Goal: Communication & Community: Answer question/provide support

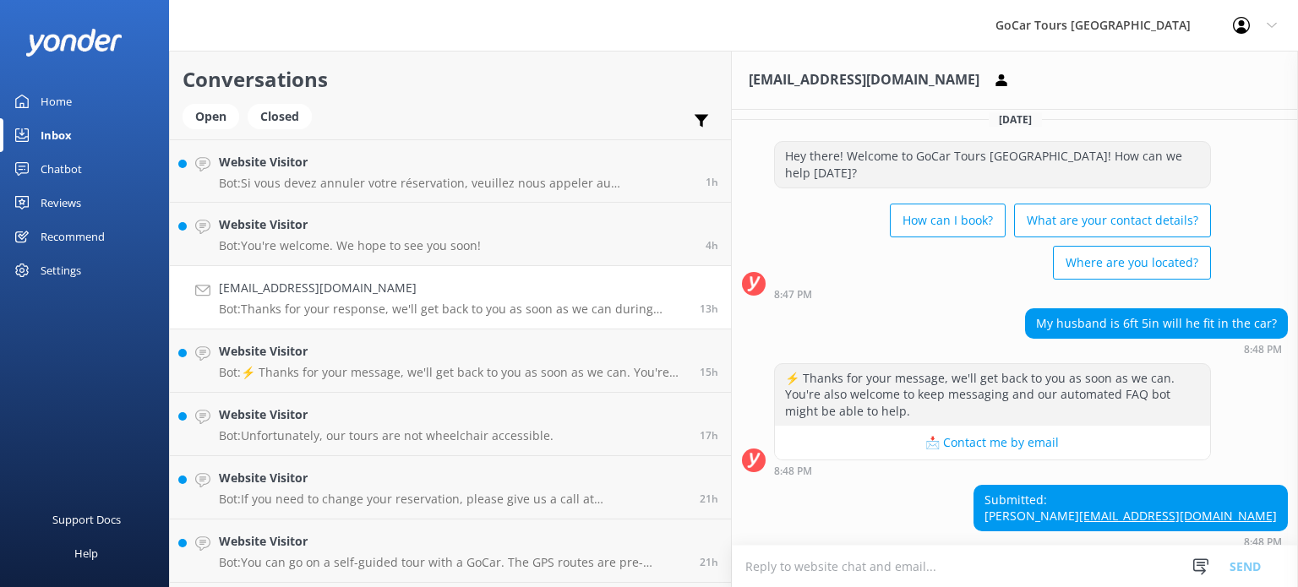
scroll to position [17, 0]
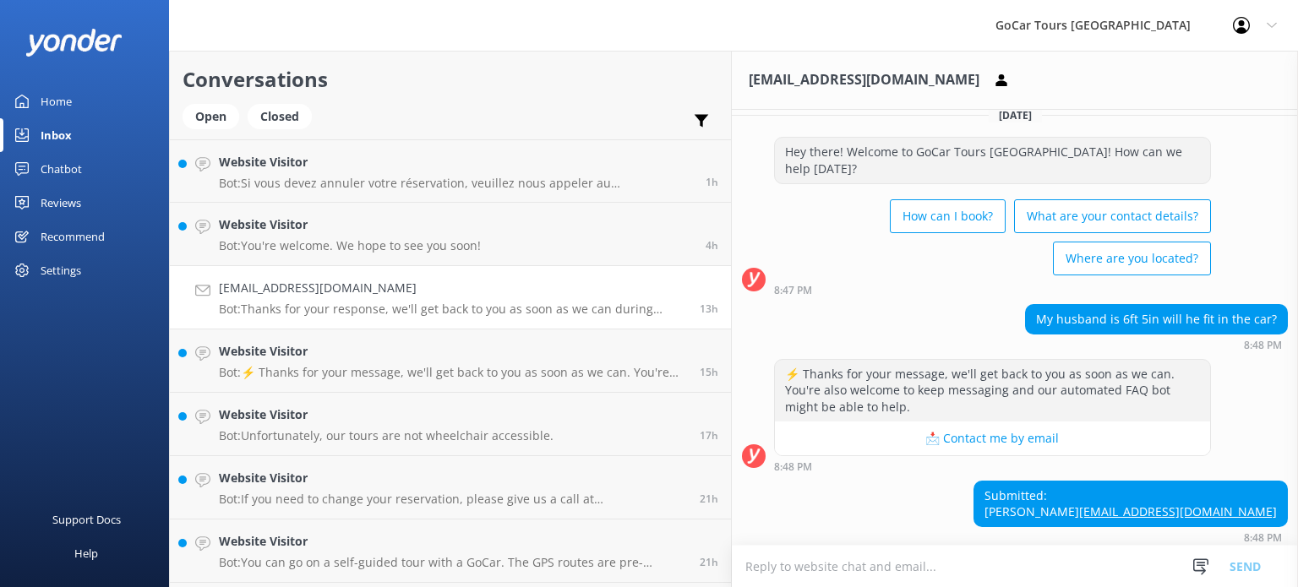
click at [764, 567] on textarea at bounding box center [1015, 566] width 566 height 41
type textarea "6,4 is"
click at [1132, 305] on div "My husband is 6ft 5in will he fit in the car?" at bounding box center [1156, 319] width 261 height 29
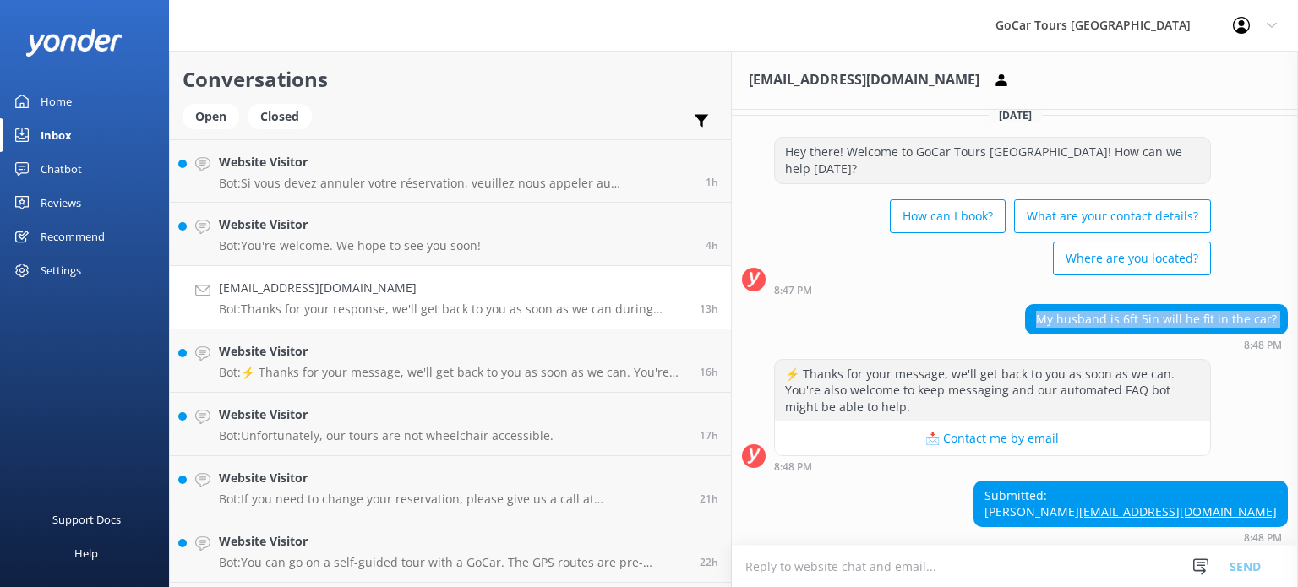
copy div "My husband is 6ft 5in will he fit in the car?"
click at [732, 573] on textarea at bounding box center [1015, 566] width 566 height 41
paste textarea "Yes, your husband would technically fit in our classic GoCar, but at 6'5" it ma…"
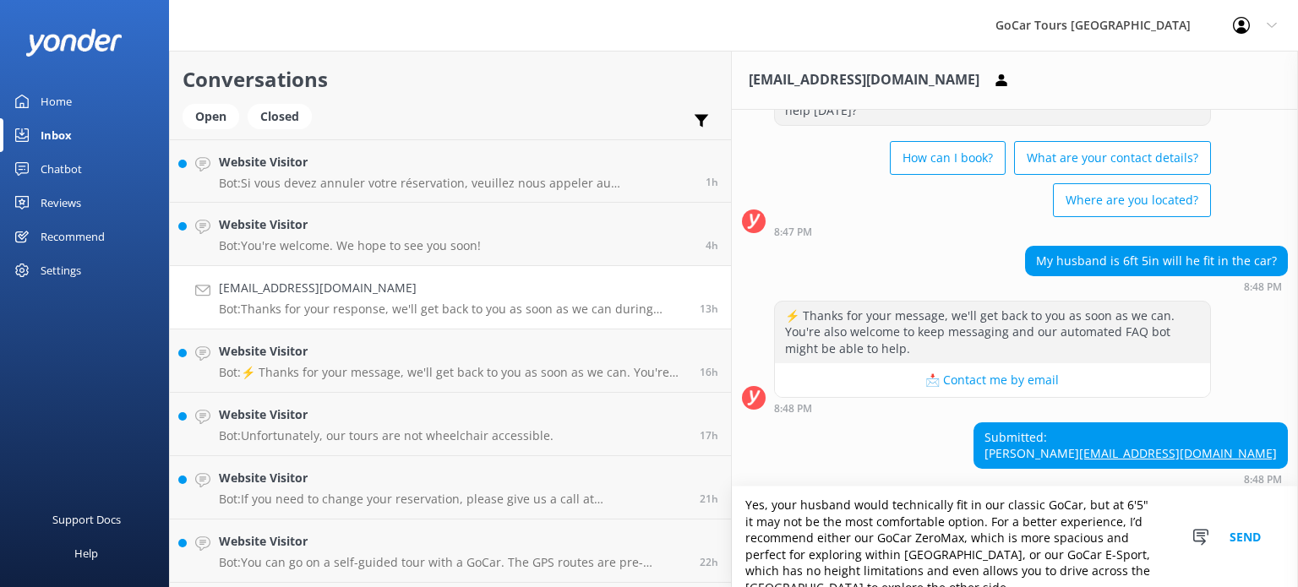
scroll to position [0, 0]
click at [732, 510] on textarea "Yes, your husband would technically fit in our classic GoCar, but at 6'5" it ma…" at bounding box center [1015, 537] width 566 height 101
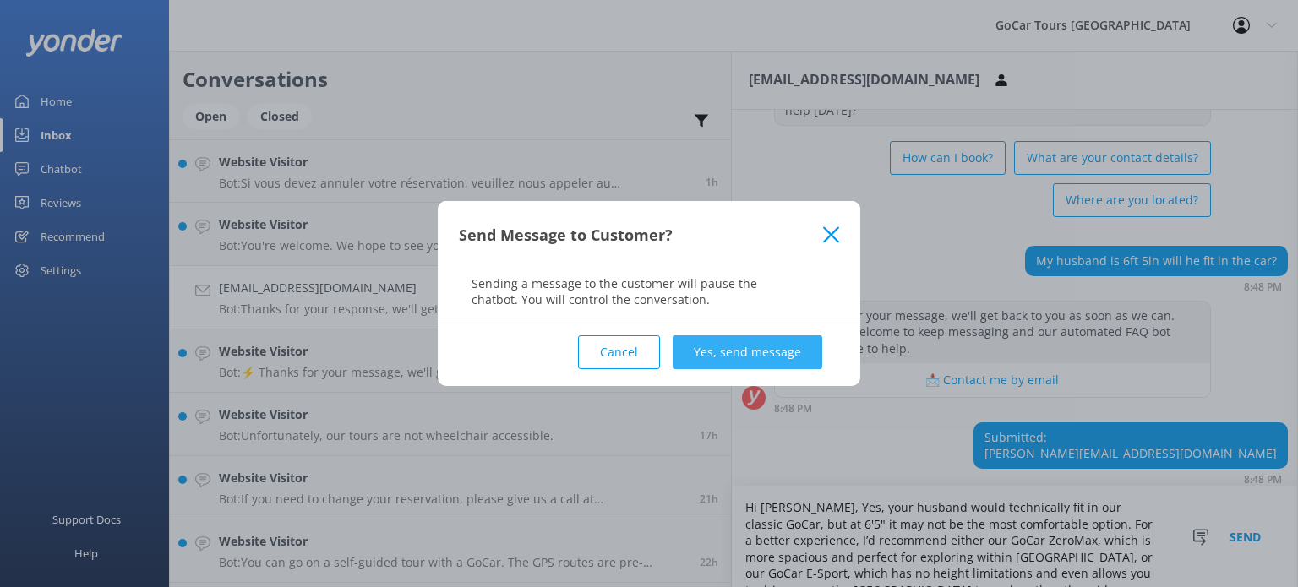
type textarea "Hi [PERSON_NAME], Yes, your husband would technically fit in our classic GoCar,…"
click at [791, 361] on button "Yes, send message" at bounding box center [748, 352] width 150 height 34
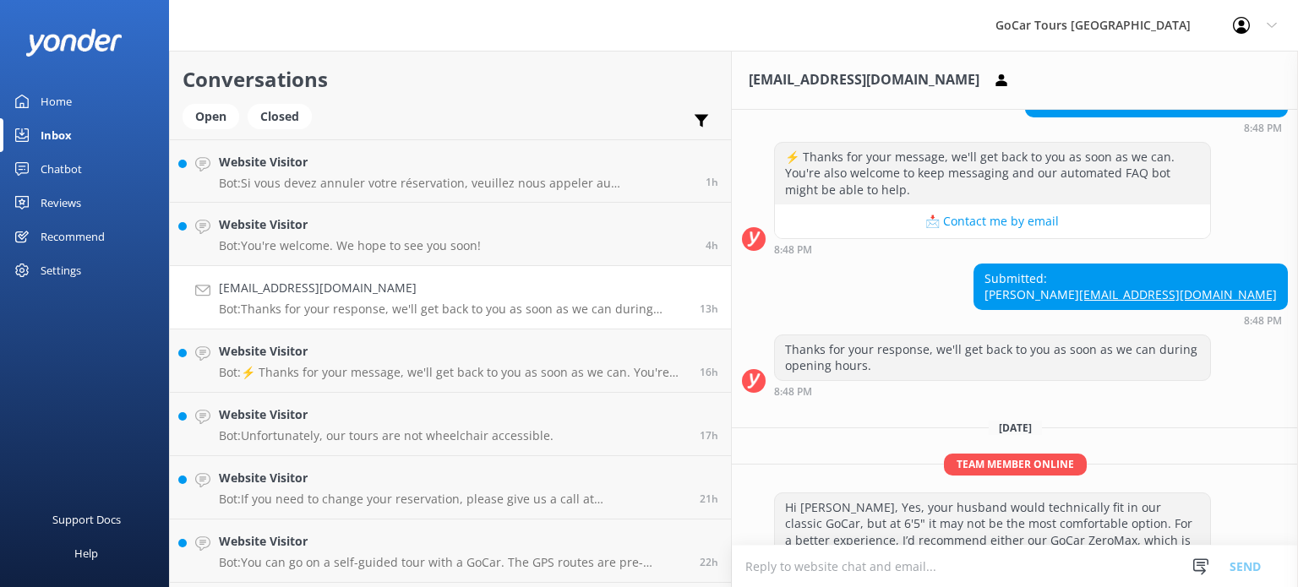
scroll to position [240, 0]
